Goal: Transaction & Acquisition: Obtain resource

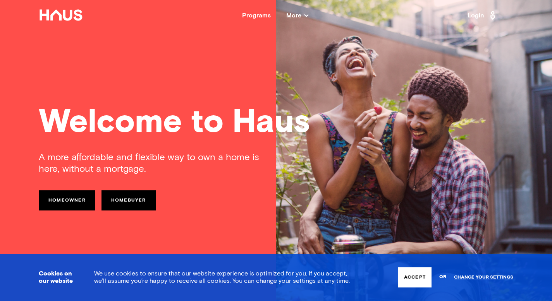
click at [77, 198] on link "Homeowner" at bounding box center [67, 200] width 57 height 20
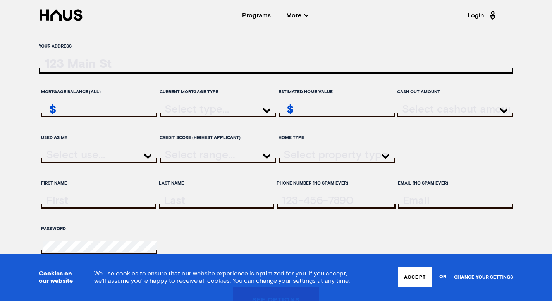
click at [90, 69] on div at bounding box center [276, 66] width 474 height 16
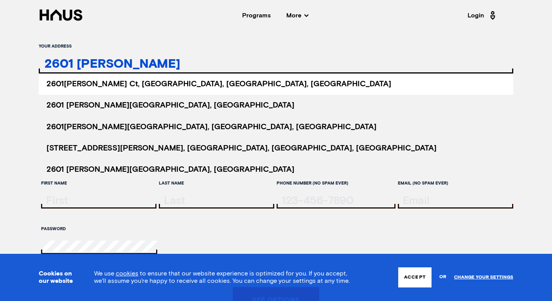
click at [99, 84] on span "[STREET_ADDRESS][PERSON_NAME]" at bounding box center [218, 84] width 345 height 8
type input "[STREET_ADDRESS][PERSON_NAME]"
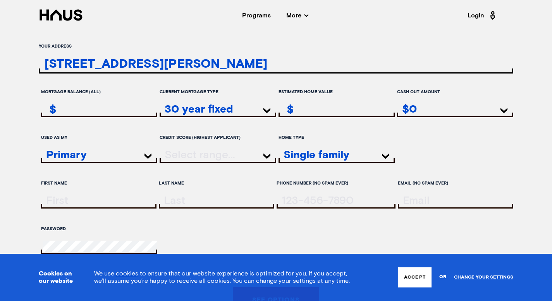
click at [108, 107] on input "remainingMortgageAmount" at bounding box center [100, 109] width 114 height 11
type input "728,000"
click at [307, 108] on input "estimatedHomeValue" at bounding box center [337, 109] width 114 height 11
type input "960,000"
click at [407, 106] on div "$0" at bounding box center [455, 110] width 116 height 14
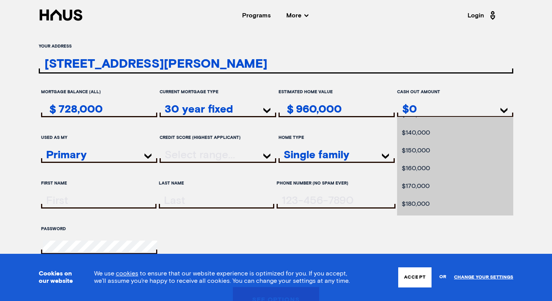
scroll to position [434, 0]
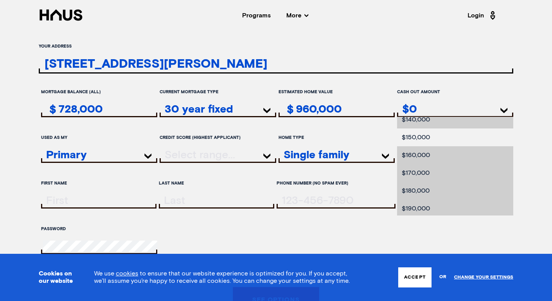
click at [448, 145] on li "$150,000" at bounding box center [455, 138] width 116 height 18
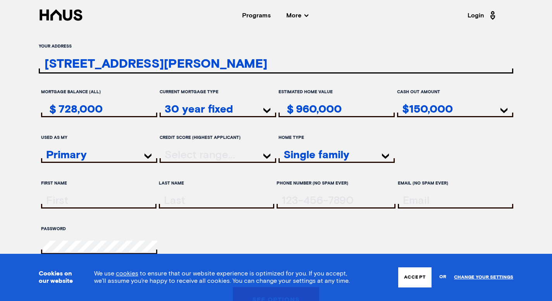
click at [505, 110] on icon at bounding box center [503, 110] width 7 height 5
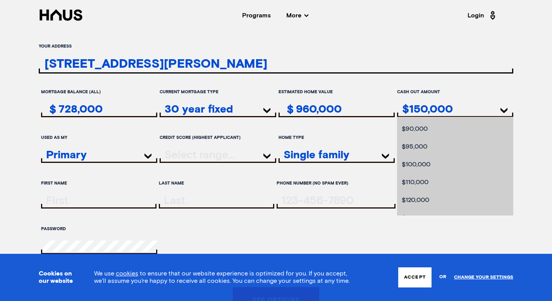
scroll to position [371, 0]
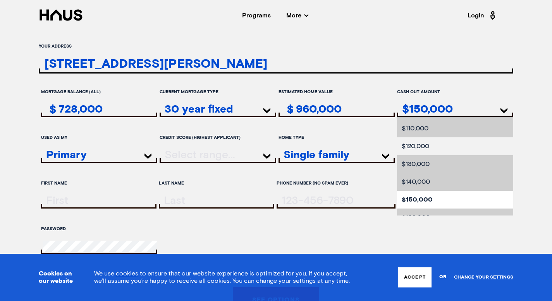
click at [447, 152] on li "$120,000" at bounding box center [455, 146] width 116 height 18
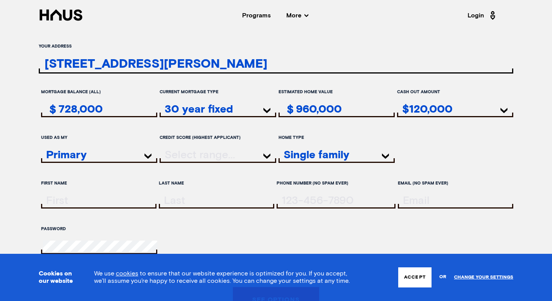
click at [186, 155] on div at bounding box center [217, 156] width 116 height 14
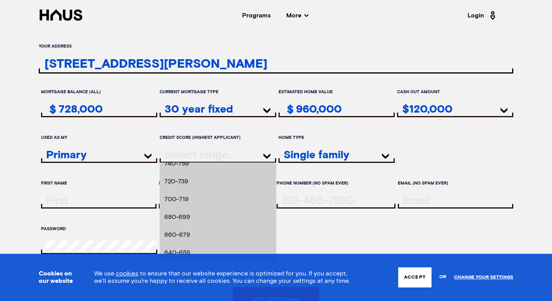
scroll to position [60, 0]
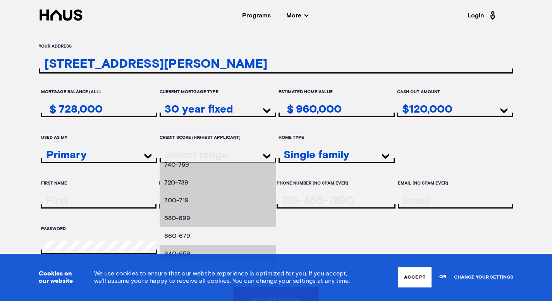
click at [193, 234] on li "660-679" at bounding box center [217, 236] width 116 height 18
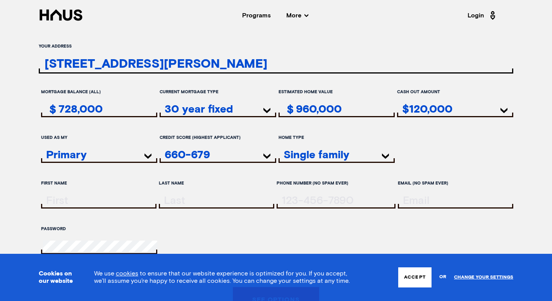
click at [122, 201] on input "firstName" at bounding box center [99, 200] width 113 height 11
type input "[PERSON_NAME]"
click at [189, 199] on input "lastName" at bounding box center [217, 200] width 113 height 11
type input "Hall"
click at [296, 201] on input "tel" at bounding box center [336, 200] width 117 height 11
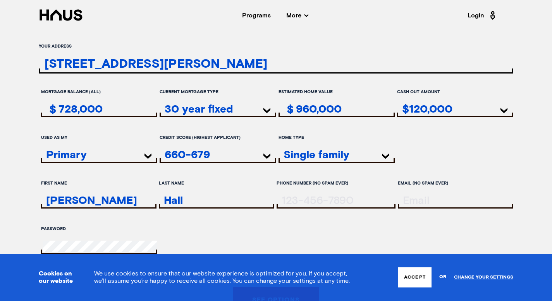
type input "(91-9) -7490"
click at [422, 197] on input "email" at bounding box center [456, 200] width 113 height 11
type input "[PERSON_NAME][EMAIL_ADDRESS][DOMAIN_NAME]"
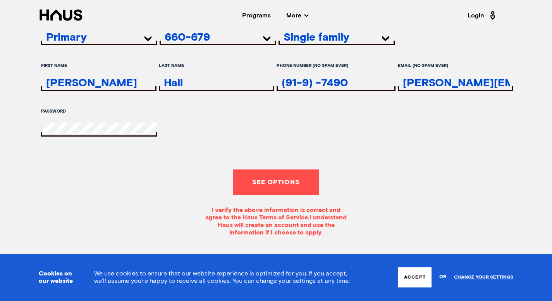
scroll to position [122, 0]
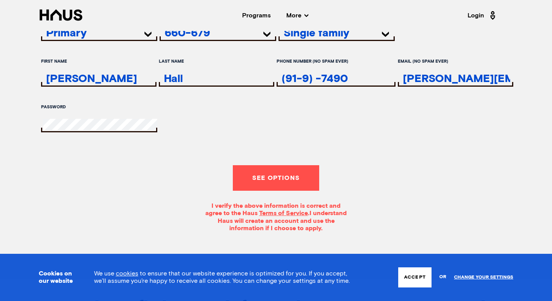
click at [0, 134] on div "Your address [STREET_ADDRESS][PERSON_NAME] [STREET_ADDRESS][PERSON_NAME] [STREE…" at bounding box center [276, 75] width 552 height 315
click at [271, 177] on button "See options" at bounding box center [276, 178] width 86 height 26
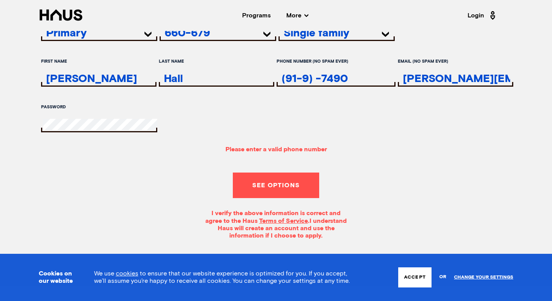
click at [355, 77] on input "(91-9) -7490" at bounding box center [336, 78] width 117 height 11
drag, startPoint x: 355, startPoint y: 77, endPoint x: 262, endPoint y: 88, distance: 93.3
click at [262, 88] on div "First Name [PERSON_NAME] Last Name [PERSON_NAME] Phone Number (no spam ever) (9…" at bounding box center [276, 78] width 474 height 46
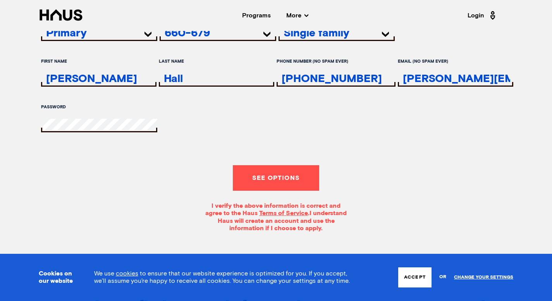
type input "[PHONE_NUMBER]"
click at [280, 180] on button "See options" at bounding box center [276, 178] width 86 height 26
click at [294, 182] on button "See options" at bounding box center [276, 178] width 86 height 26
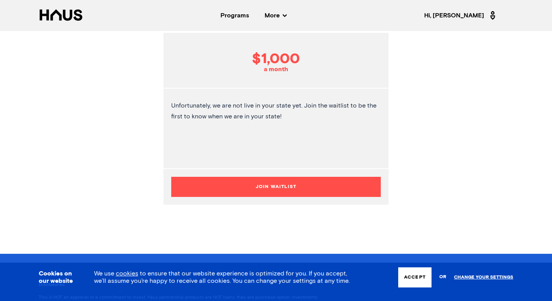
scroll to position [177, 0]
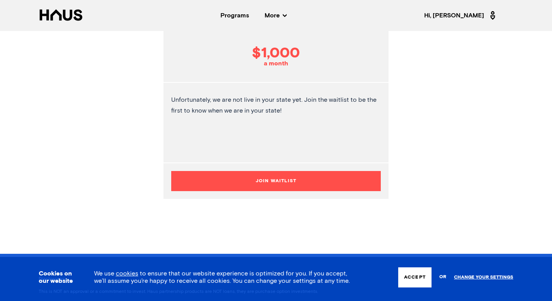
click at [284, 183] on button "Join Waitlist" at bounding box center [275, 181] width 209 height 20
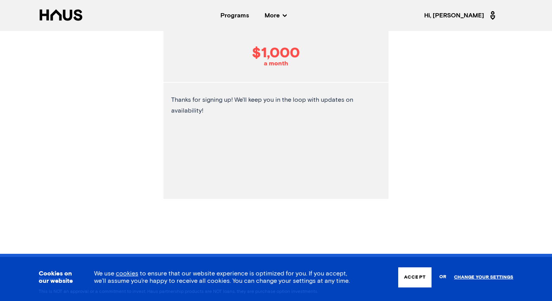
scroll to position [0, 0]
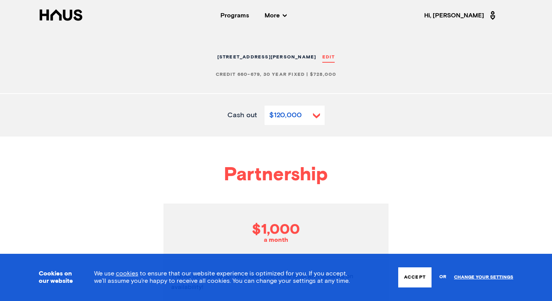
click at [286, 16] on icon at bounding box center [285, 16] width 4 height 4
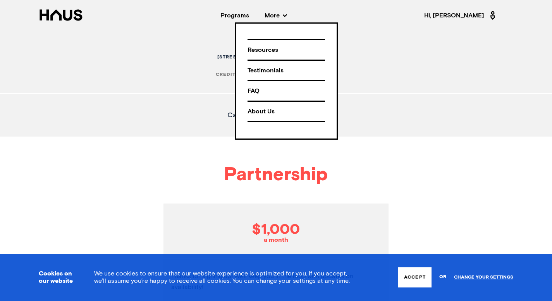
click at [269, 48] on div "Resources" at bounding box center [285, 50] width 77 height 14
